Goal: Information Seeking & Learning: Learn about a topic

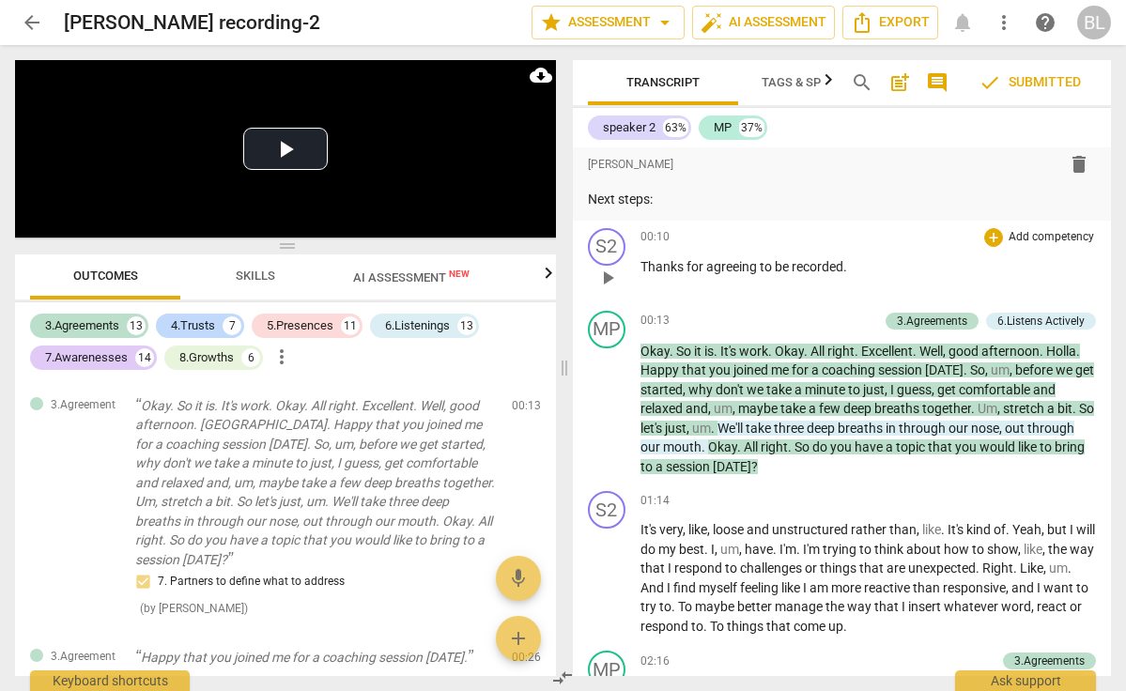
scroll to position [131, 0]
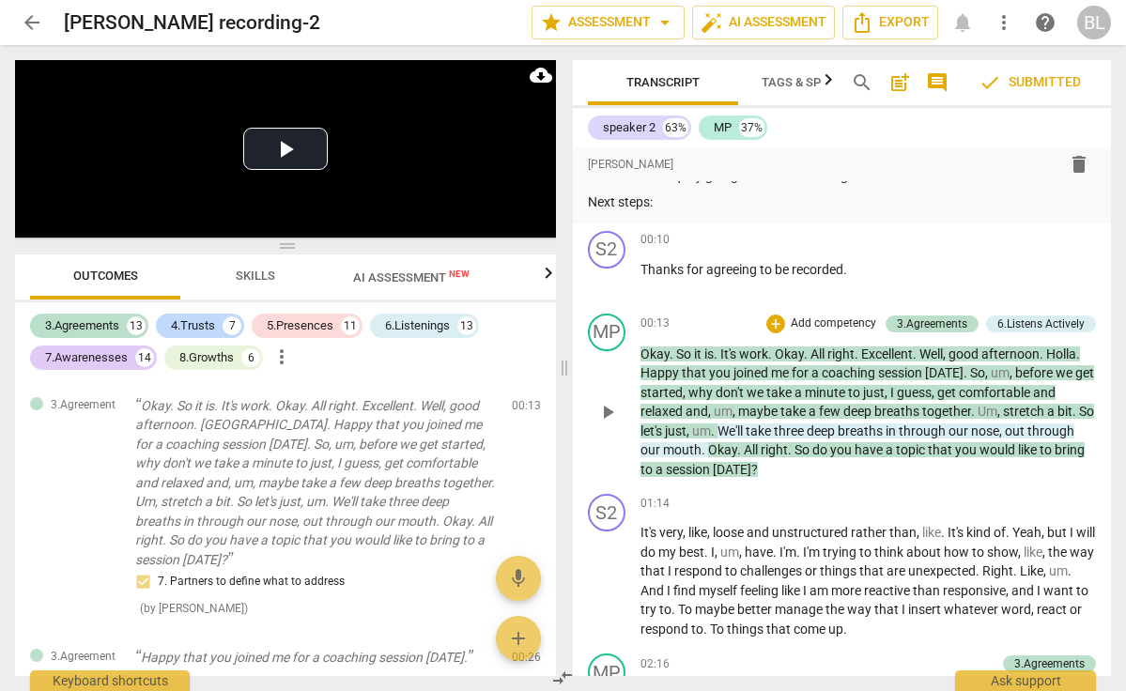
click at [311, 329] on div "5.Presences" at bounding box center [300, 325] width 67 height 19
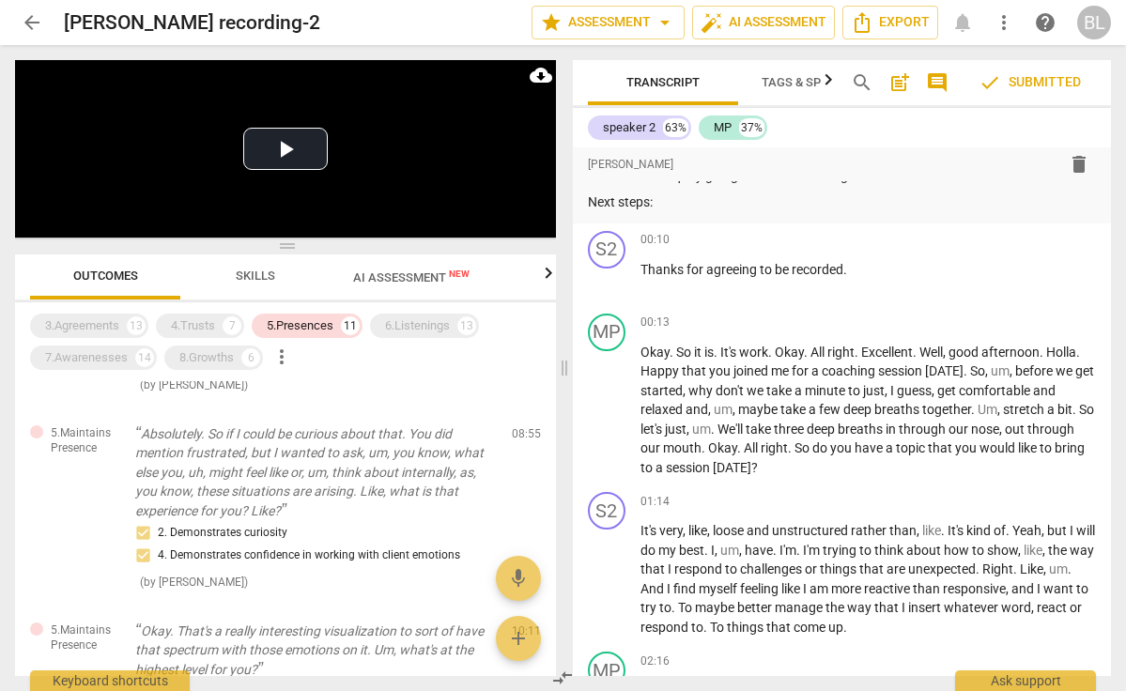
scroll to position [166, 0]
click at [434, 391] on div "5. Is comfortable not knowing ( by [PERSON_NAME] )" at bounding box center [315, 371] width 361 height 48
click at [772, 172] on div "format_bold format_list_bulleted [PERSON_NAME] delete" at bounding box center [842, 164] width 509 height 34
click at [950, 306] on div "MP play_arrow pause 00:13 + Add competency keyboard_arrow_right Okay . So it is…" at bounding box center [842, 395] width 539 height 179
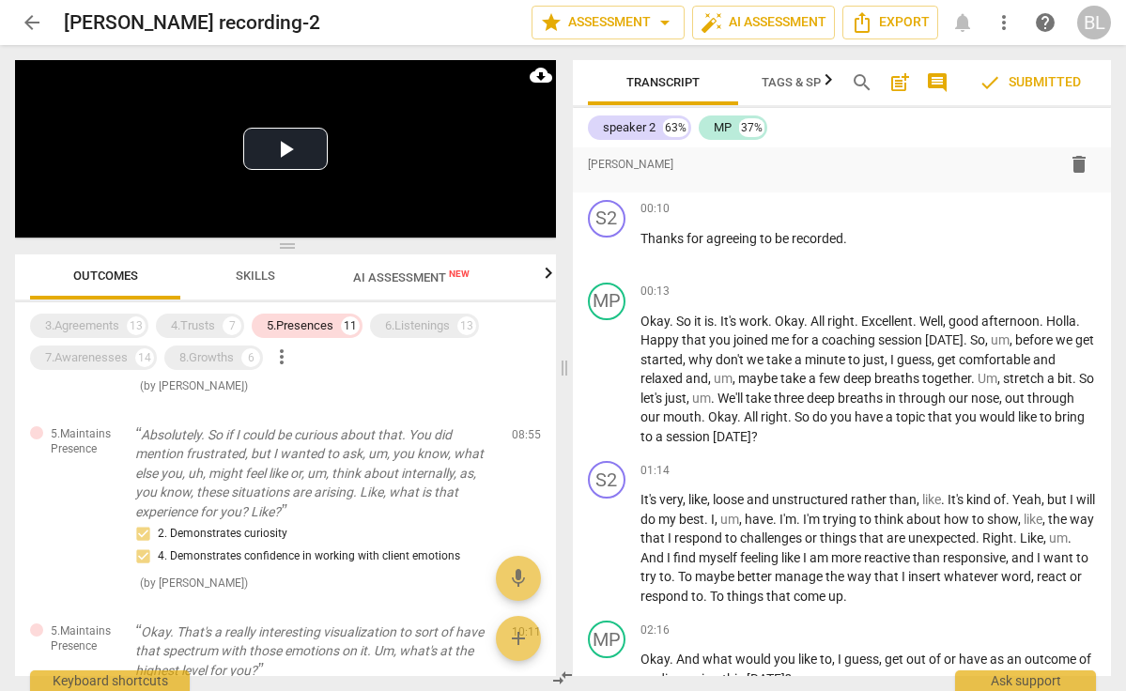
scroll to position [152, 0]
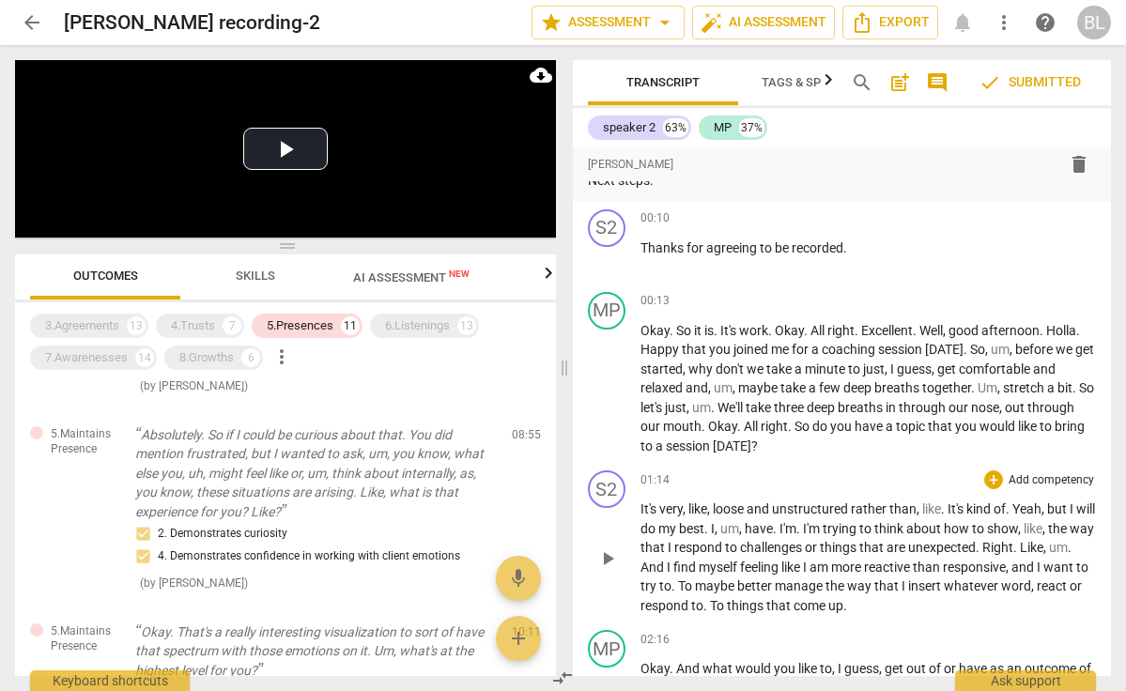
click at [434, 401] on div "5.Maintains Presence Okay. That's all right. 5. Is comfortable not knowing ( by…" at bounding box center [285, 362] width 541 height 98
click at [419, 327] on div "6.Listenings" at bounding box center [417, 325] width 65 height 19
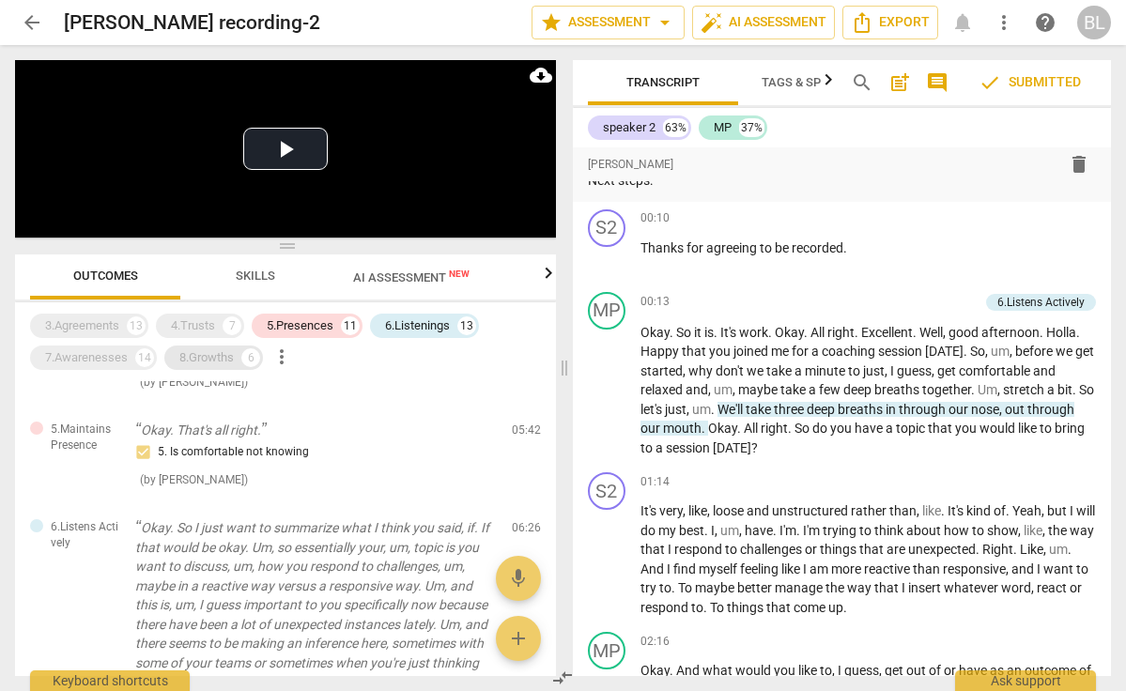
click at [223, 352] on div "8.Growths" at bounding box center [206, 357] width 54 height 19
click at [204, 329] on div "4.Trusts" at bounding box center [193, 325] width 44 height 19
click at [105, 329] on div "3.Agreements" at bounding box center [82, 325] width 74 height 19
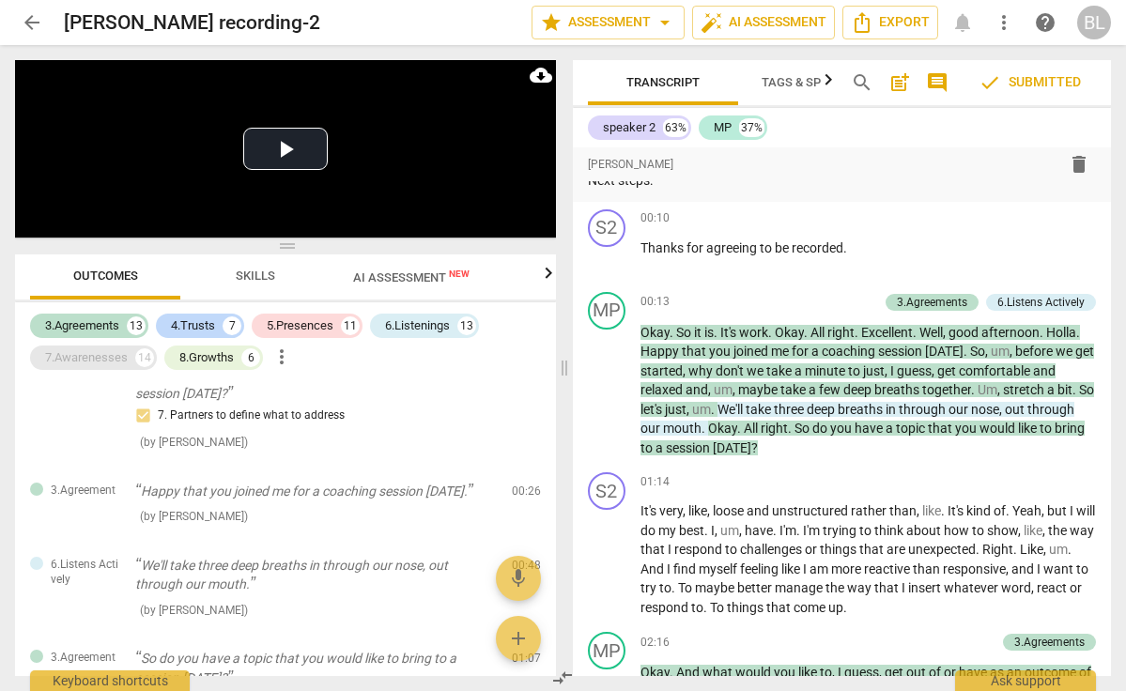
click at [102, 352] on div "7.Awarenesses" at bounding box center [86, 357] width 83 height 19
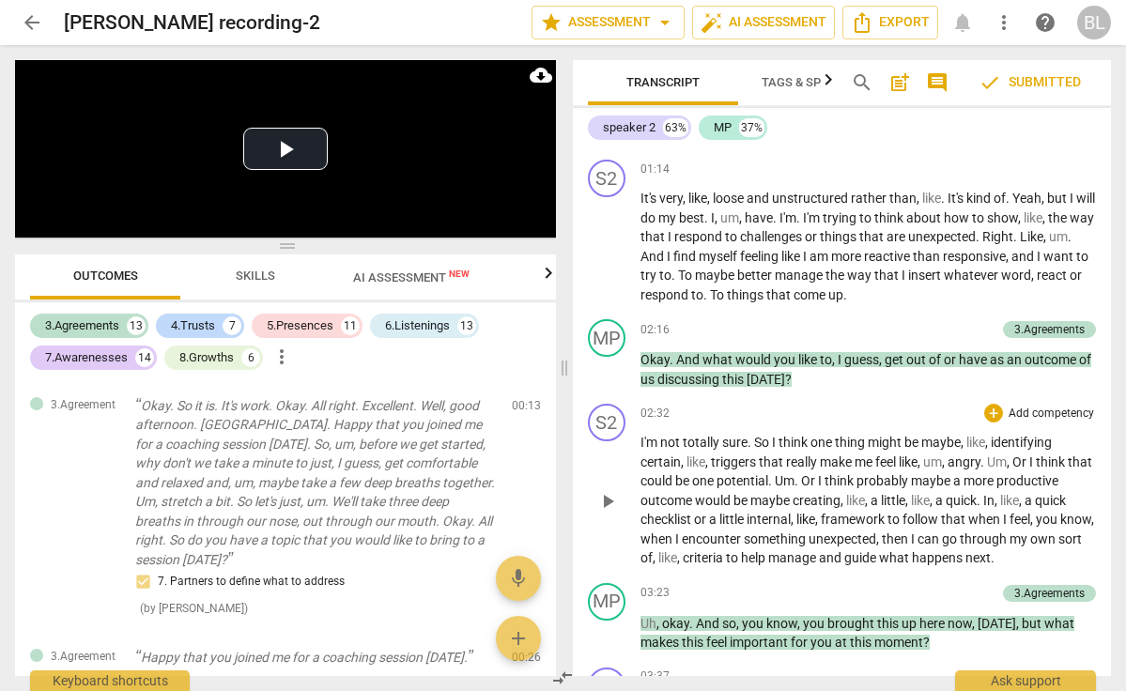
scroll to position [474, 0]
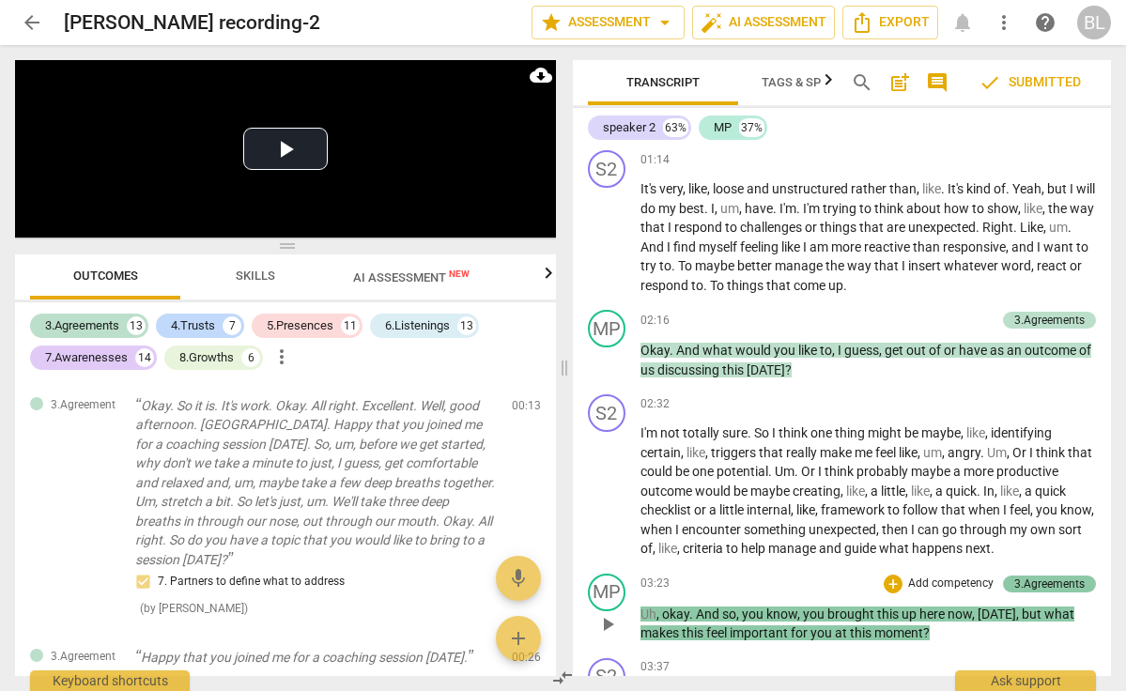
click at [1040, 576] on div "3.Agreements" at bounding box center [1049, 584] width 70 height 17
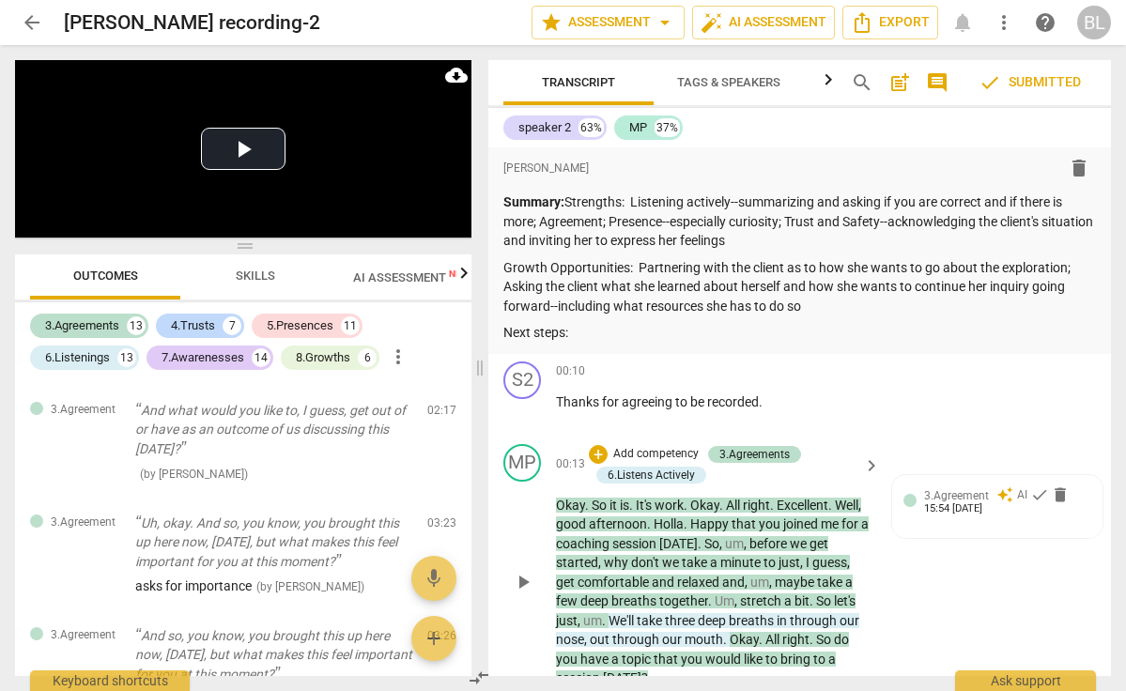
scroll to position [0, 0]
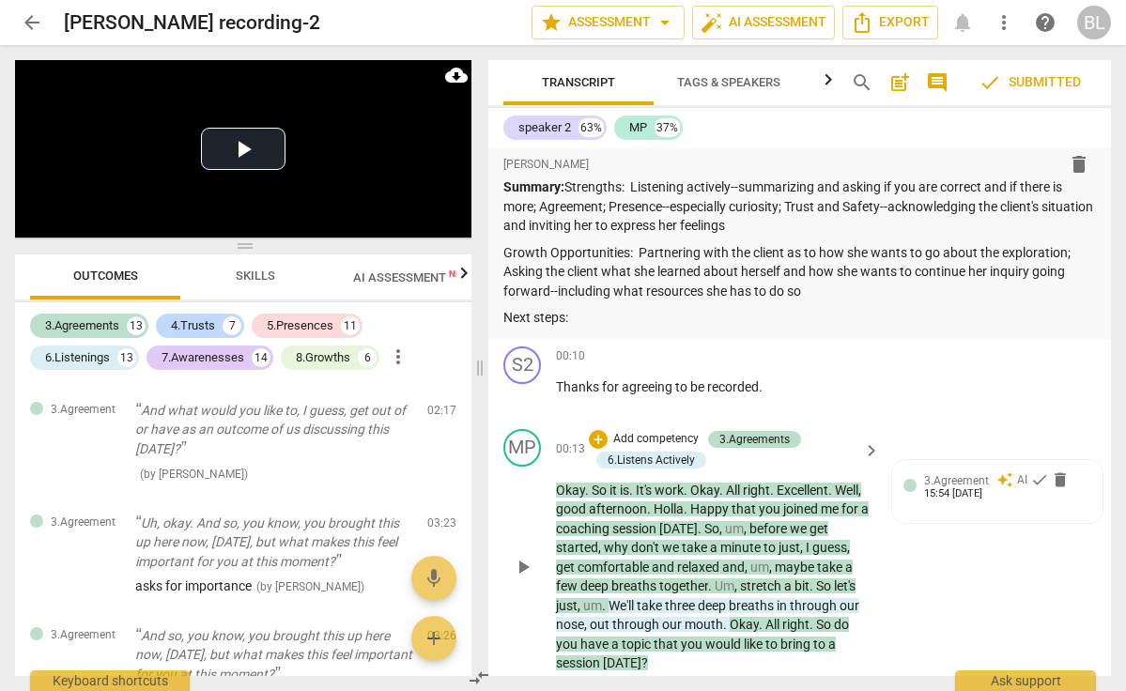
click at [1040, 569] on div "MP play_arrow pause 00:13 + Add competency 3.Agreements 6.Listens Actively keyb…" at bounding box center [799, 551] width 623 height 259
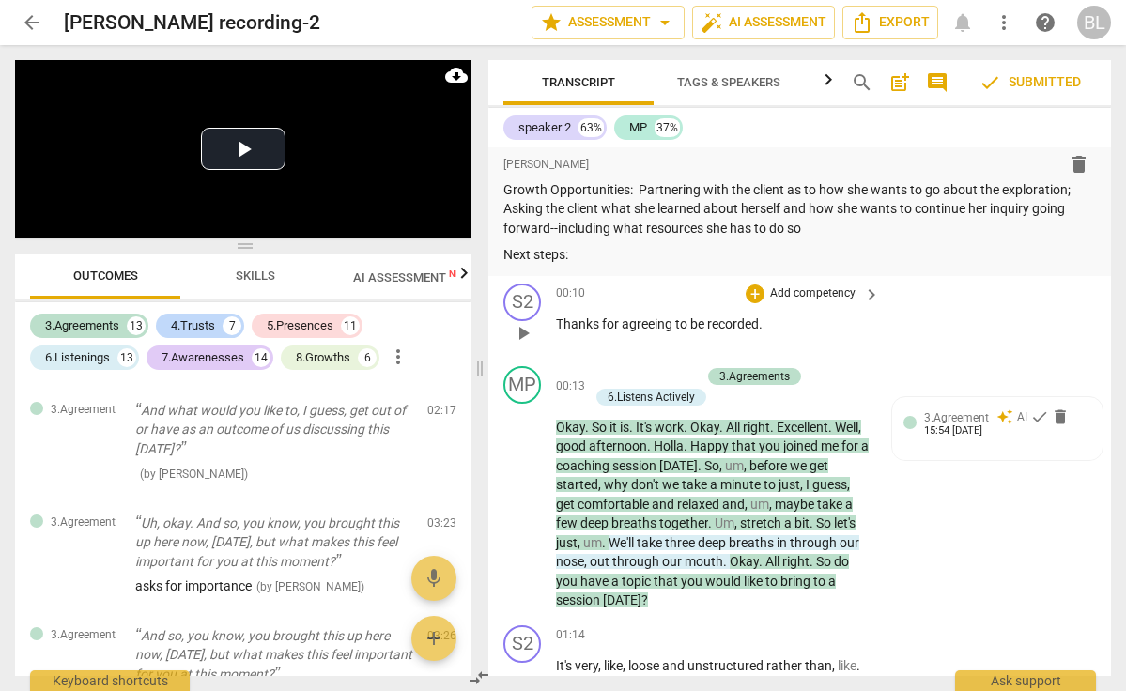
scroll to position [86, 0]
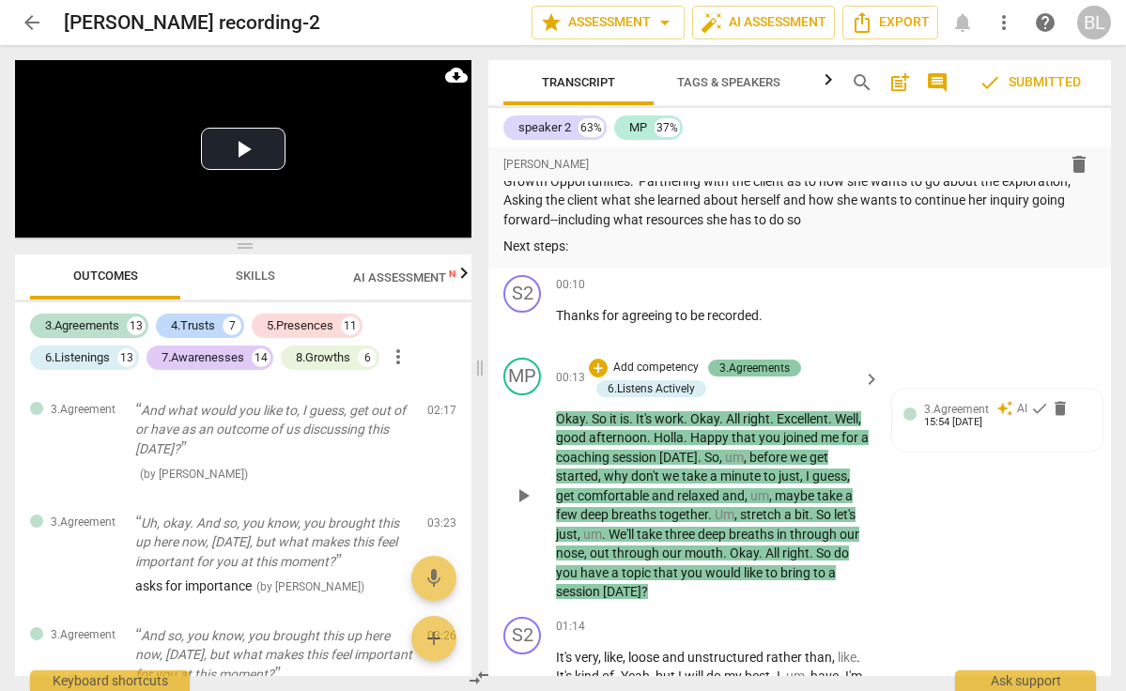
click at [765, 360] on div "3.Agreements" at bounding box center [754, 368] width 70 height 17
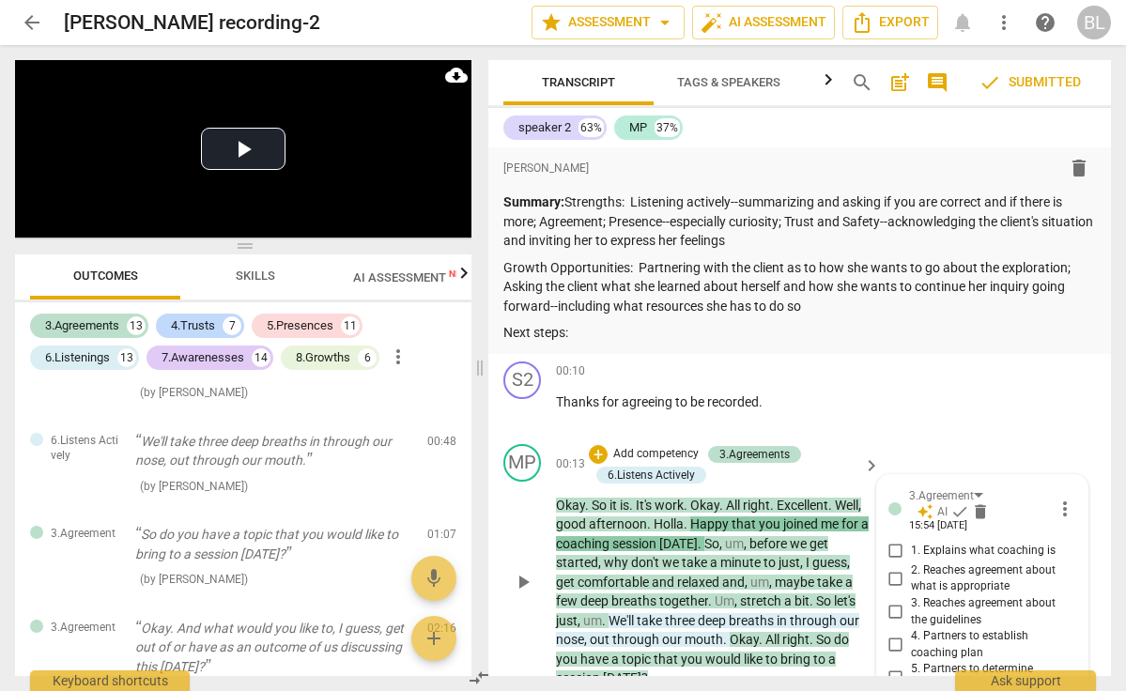
scroll to position [0, 0]
click at [663, 23] on span "arrow_drop_down" at bounding box center [665, 22] width 23 height 23
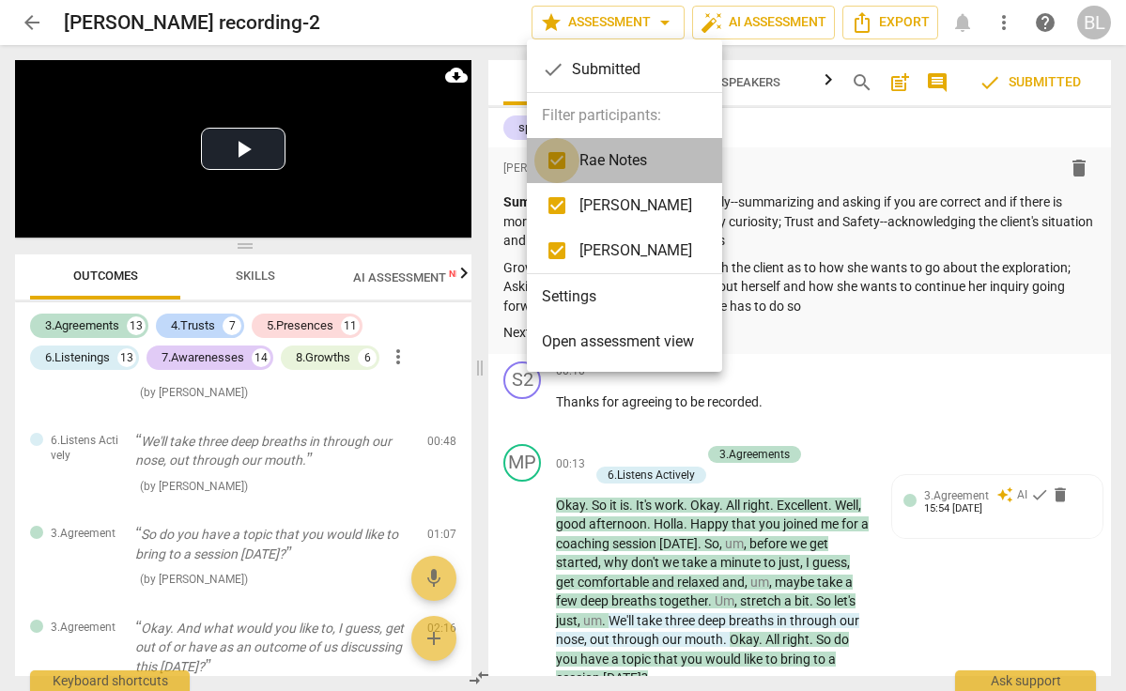
click at [554, 161] on input "checkbox" at bounding box center [556, 160] width 45 height 45
checkbox input "false"
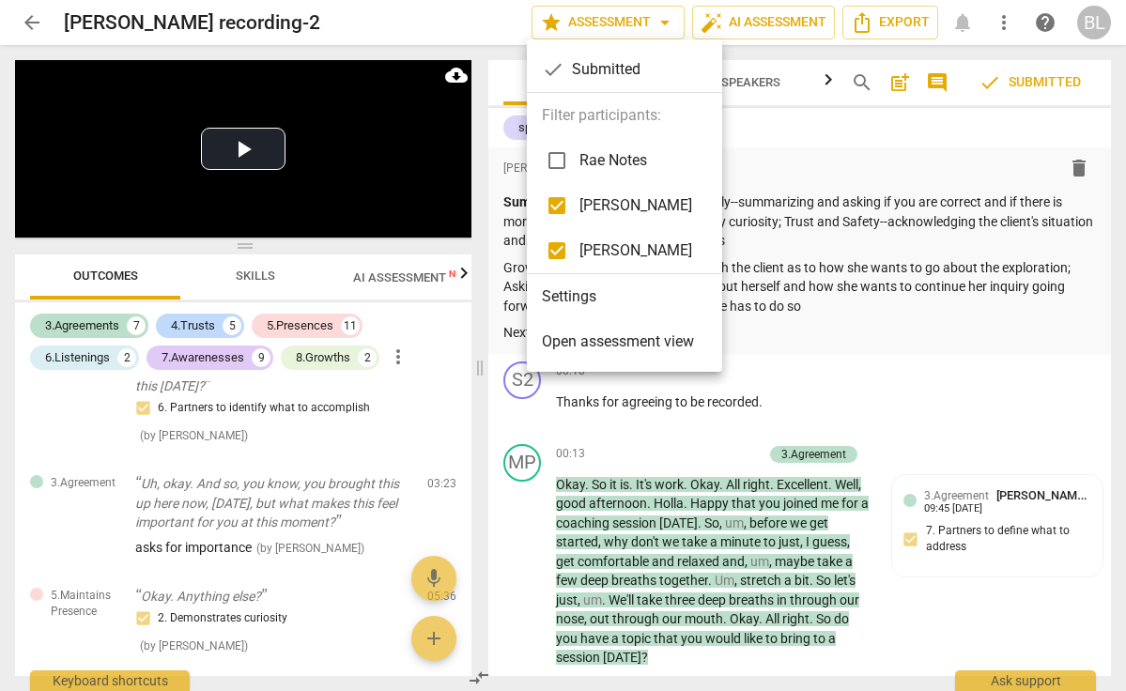
click at [900, 398] on div at bounding box center [563, 345] width 1126 height 691
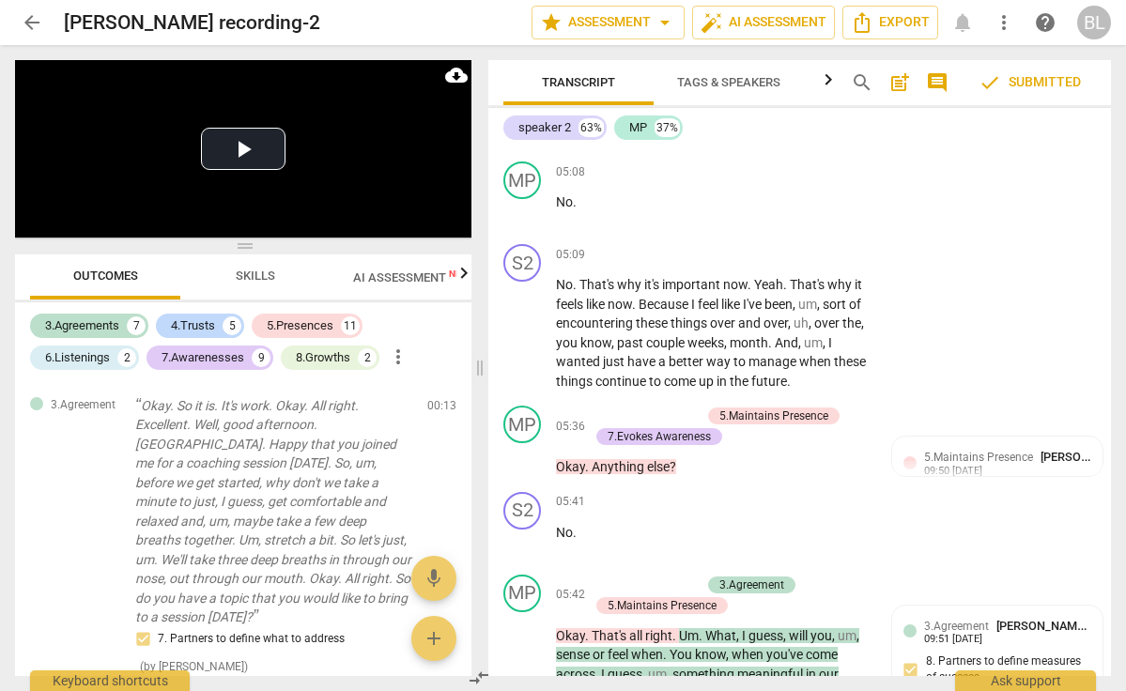
scroll to position [-2, 0]
click at [928, 355] on div "S2 play_arrow pause 05:09 + Add competency keyboard_arrow_right No . That's why…" at bounding box center [799, 317] width 623 height 161
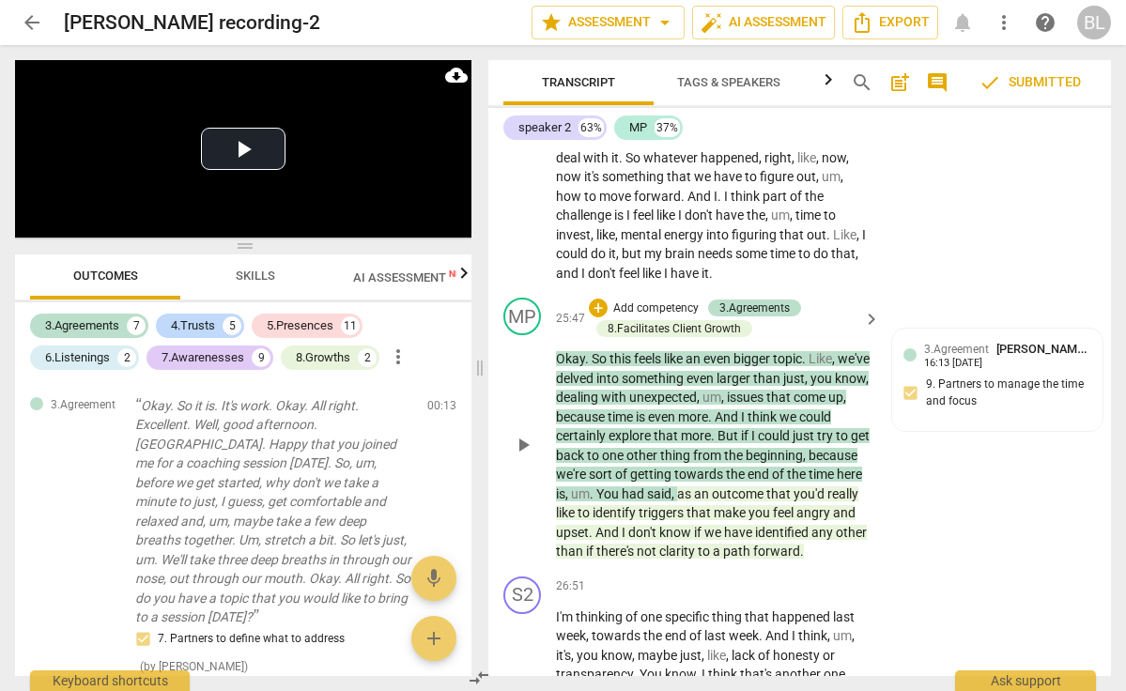
scroll to position [8680, 0]
